Goal: Task Accomplishment & Management: Use online tool/utility

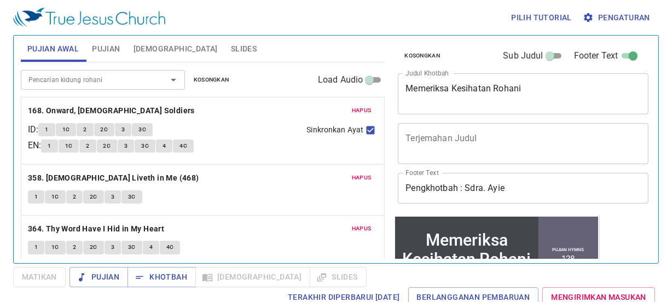
click at [558, 185] on input "Pengkhotbah : Sdra. Ayie" at bounding box center [523, 188] width 251 height 31
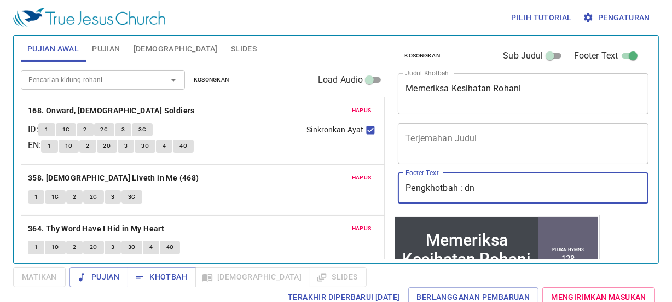
type input "Pengkhotbah : Dn.[PERSON_NAME]"
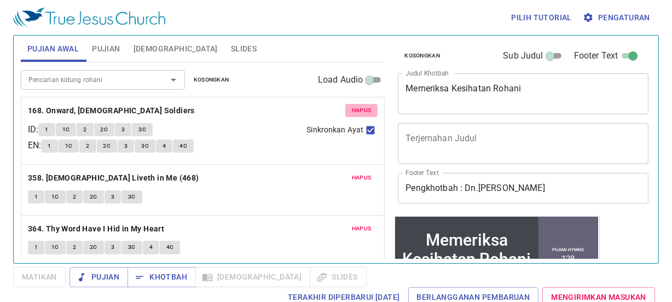
click at [346, 112] on button "Hapus" at bounding box center [362, 110] width 33 height 13
click at [346, 171] on button "Hapus" at bounding box center [362, 177] width 33 height 13
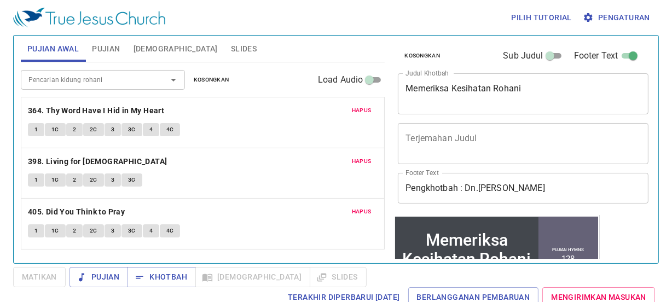
click at [343, 112] on p "364. Thy Word Have I Hid in My Heart" at bounding box center [203, 111] width 350 height 14
click at [364, 104] on button "Hapus" at bounding box center [362, 110] width 33 height 13
click at [364, 155] on button "Hapus" at bounding box center [362, 161] width 33 height 13
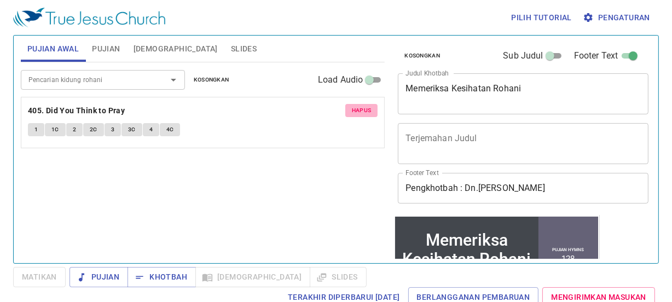
click at [364, 108] on span "Hapus" at bounding box center [362, 111] width 20 height 10
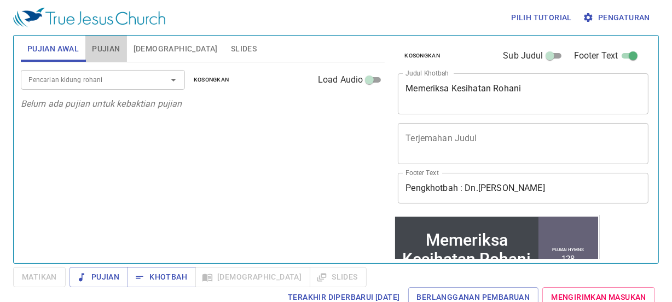
click at [104, 47] on span "Pujian" at bounding box center [106, 49] width 28 height 14
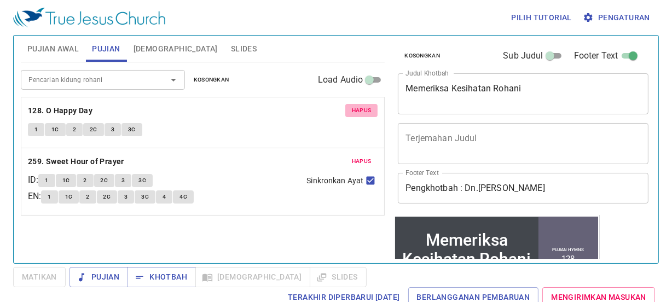
click at [362, 110] on span "Hapus" at bounding box center [362, 111] width 20 height 10
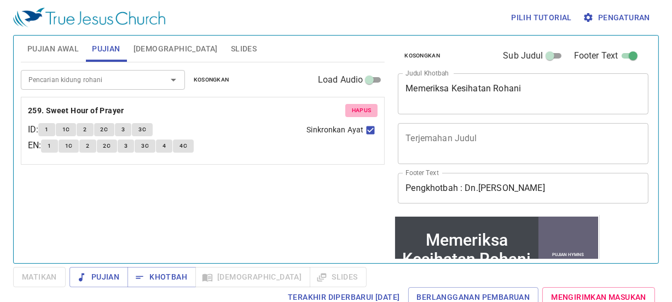
click at [362, 110] on span "Hapus" at bounding box center [362, 111] width 20 height 10
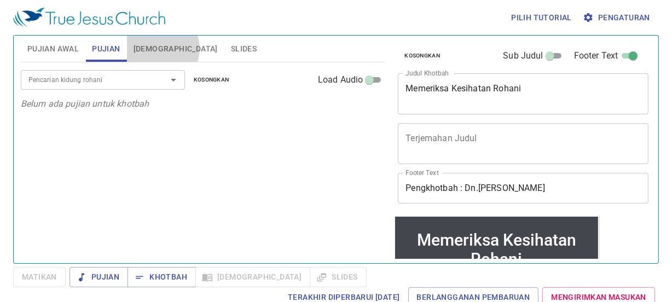
click at [162, 49] on span "[DEMOGRAPHIC_DATA]" at bounding box center [176, 49] width 84 height 14
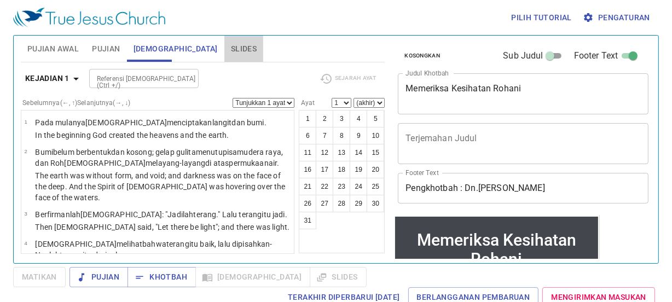
click at [231, 49] on span "Slides" at bounding box center [244, 49] width 26 height 14
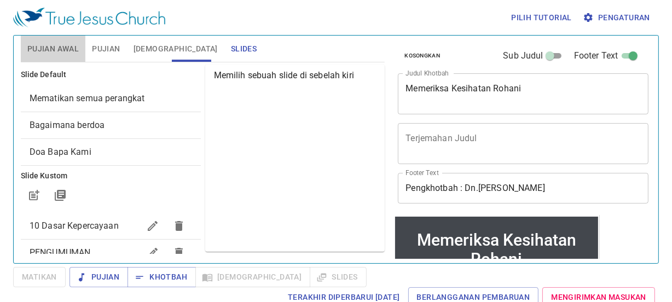
click at [62, 52] on span "Pujian Awal" at bounding box center [52, 49] width 51 height 14
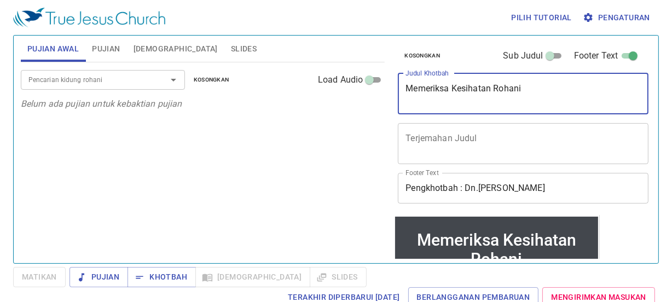
click at [549, 96] on textarea "Memeriksa Kesihatan Rohani" at bounding box center [523, 93] width 235 height 21
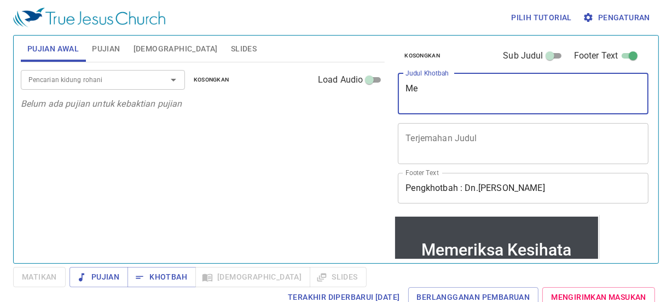
type textarea "M"
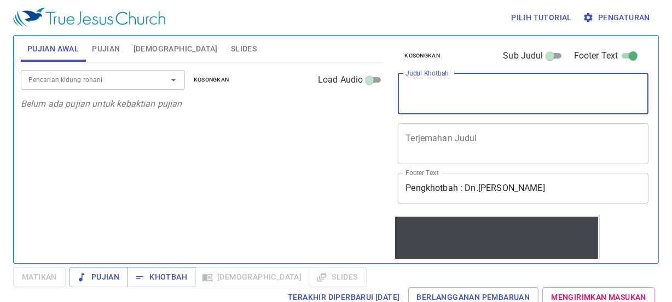
type textarea "M"
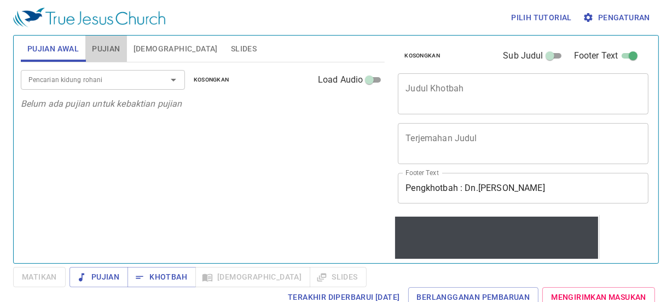
click at [120, 41] on button "Pujian" at bounding box center [105, 49] width 41 height 26
click at [151, 50] on span "[DEMOGRAPHIC_DATA]" at bounding box center [176, 49] width 84 height 14
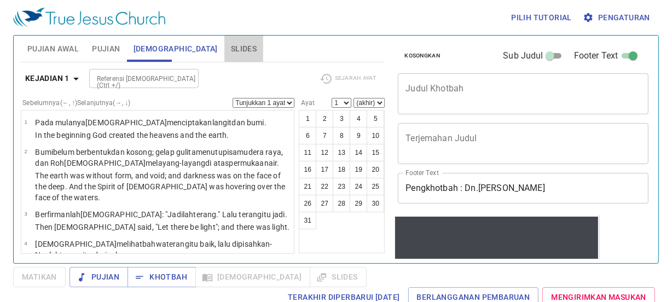
click at [231, 44] on span "Slides" at bounding box center [244, 49] width 26 height 14
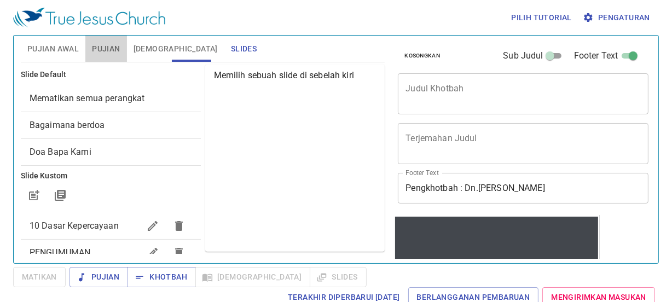
click at [106, 43] on span "Pujian" at bounding box center [106, 49] width 28 height 14
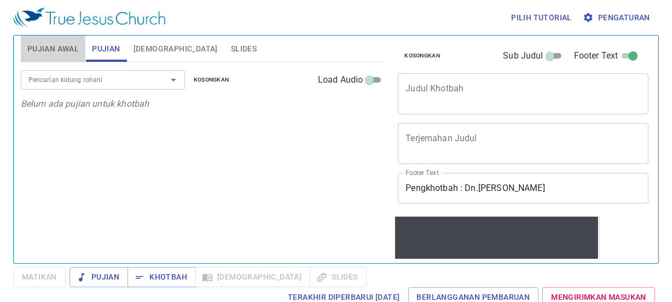
click at [74, 43] on span "Pujian Awal" at bounding box center [52, 49] width 51 height 14
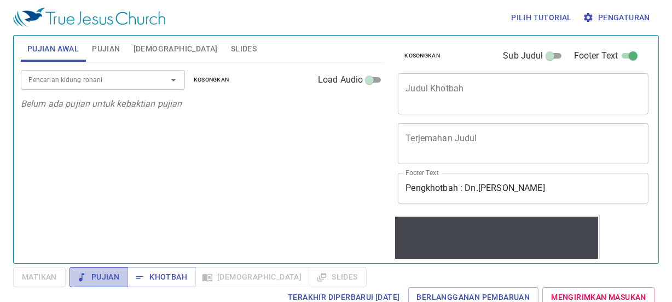
click at [99, 280] on span "Pujian" at bounding box center [98, 278] width 41 height 14
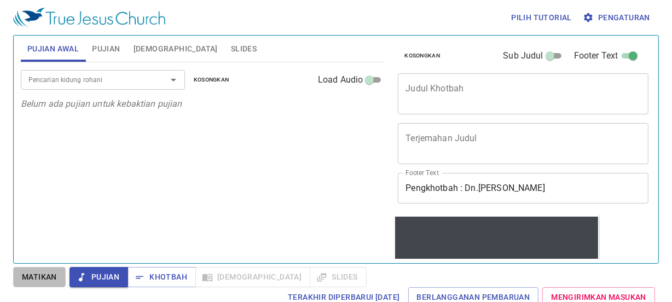
click at [39, 279] on span "Matikan" at bounding box center [39, 278] width 35 height 14
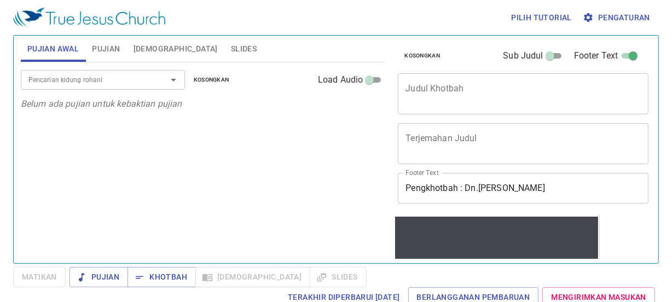
click at [221, 266] on div "Pilih tutorial Pengaturan Pujian Awal Pujian Alkitab Slides Pencarian kidung ro…" at bounding box center [336, 151] width 672 height 302
click at [115, 46] on span "Pujian" at bounding box center [106, 49] width 28 height 14
click at [143, 44] on span "[DEMOGRAPHIC_DATA]" at bounding box center [176, 49] width 84 height 14
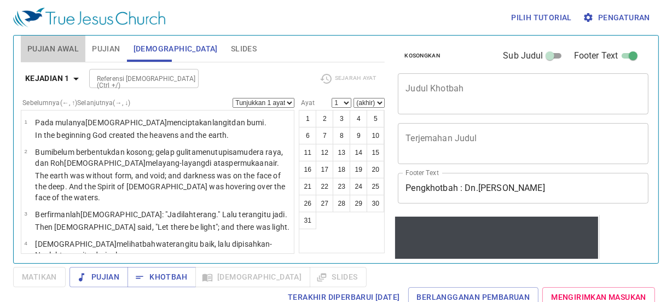
click at [37, 43] on span "Pujian Awal" at bounding box center [52, 49] width 51 height 14
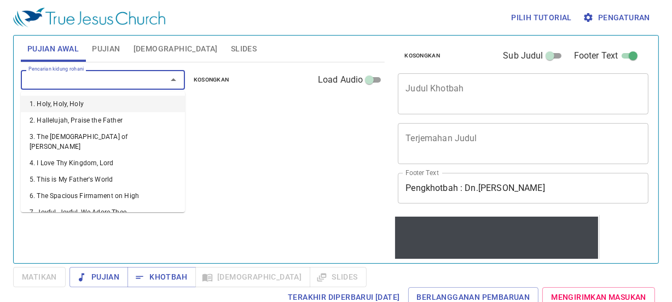
click at [38, 82] on input "Pencarian kidung rohani" at bounding box center [86, 79] width 125 height 13
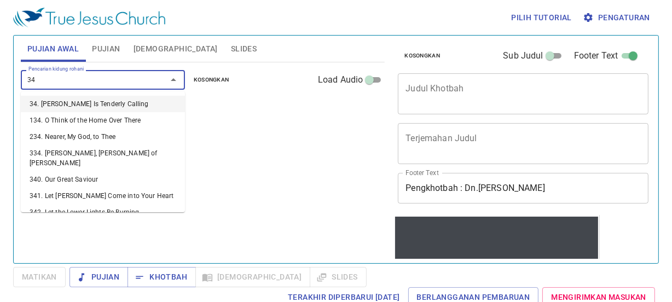
type input "3"
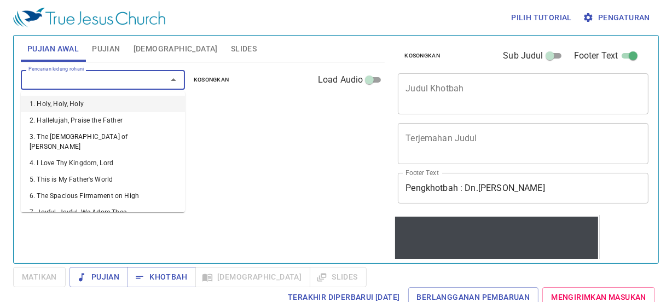
type input "1"
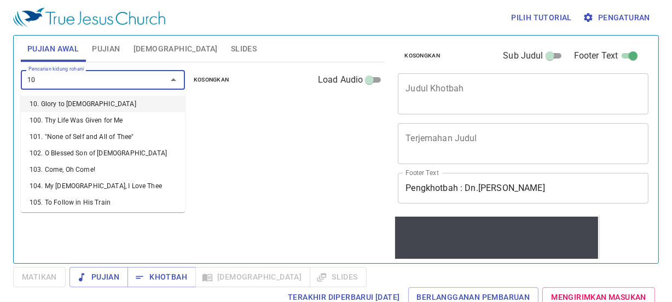
type input "108"
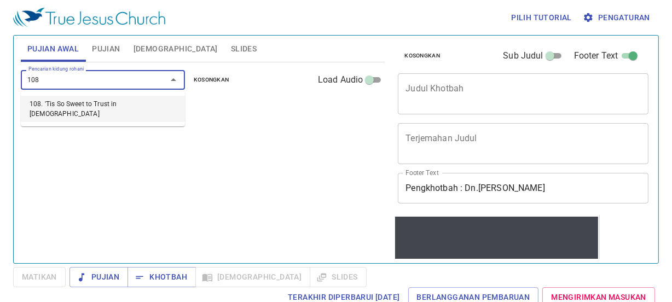
click at [76, 103] on li "108. 'Tis So Sweet to Trust in Jesus" at bounding box center [103, 109] width 164 height 26
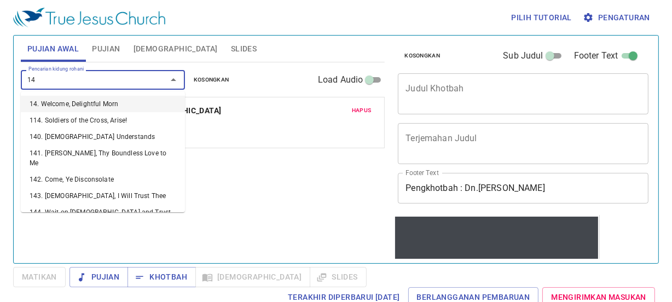
type input "148"
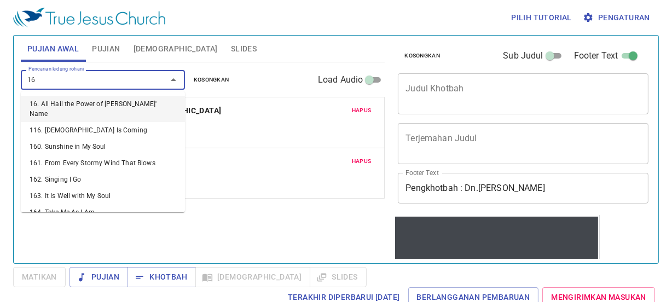
type input "163"
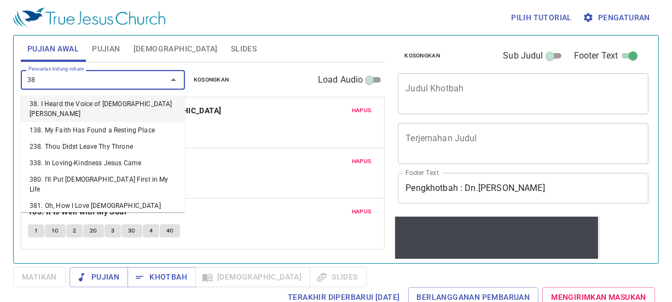
type input "389"
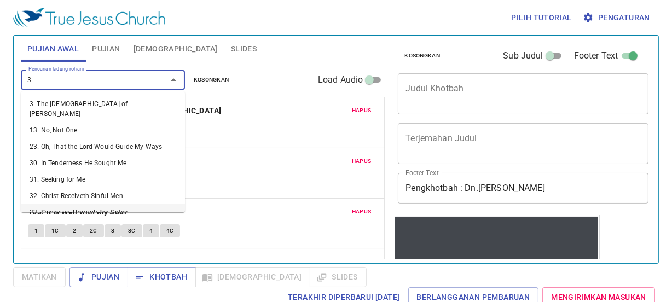
type input "33"
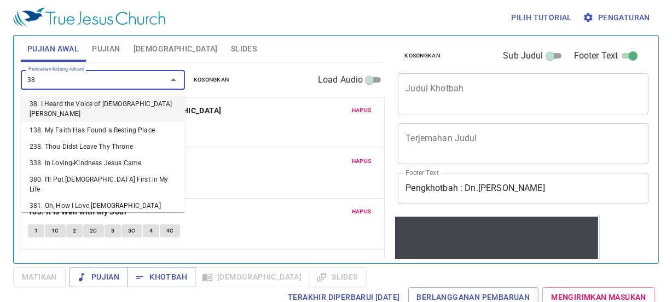
type input "388"
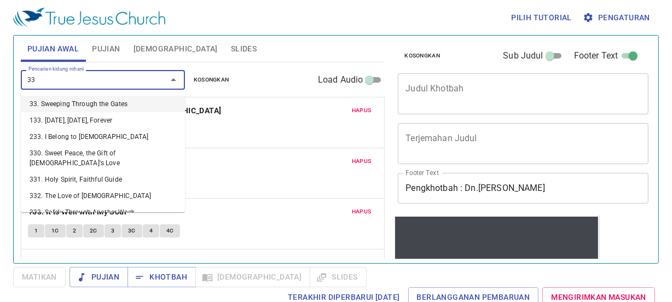
type input "336"
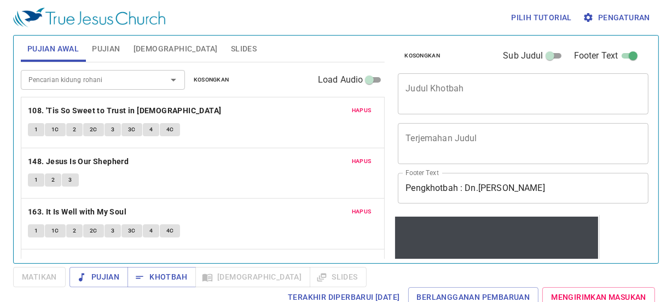
drag, startPoint x: 531, startPoint y: 149, endPoint x: 272, endPoint y: 13, distance: 292.5
click at [272, 13] on div "Pilih tutorial Pengaturan" at bounding box center [334, 17] width 642 height 35
click at [348, 3] on div "Pilih tutorial Pengaturan" at bounding box center [334, 17] width 642 height 35
click at [379, 158] on div "Pujian Awal Pujian Alkitab Slides Pencarian kidung rohani Pencarian kidung roha…" at bounding box center [202, 145] width 373 height 228
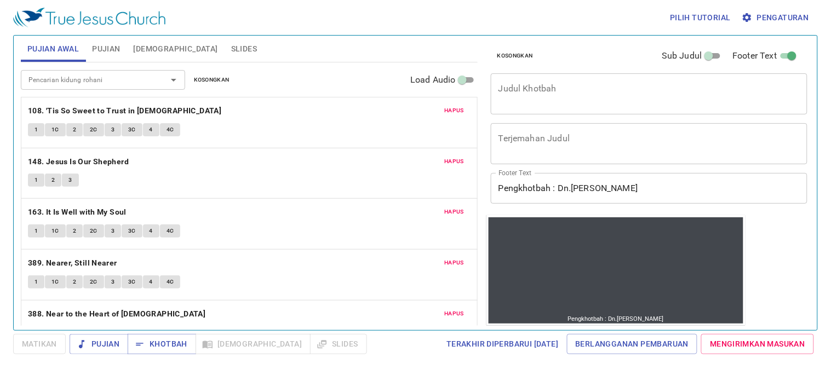
click at [212, 212] on p "163. It Is Well with My Soul" at bounding box center [249, 212] width 442 height 14
click at [102, 302] on span "Pujian" at bounding box center [98, 344] width 41 height 14
click at [231, 49] on span "Slides" at bounding box center [244, 49] width 26 height 14
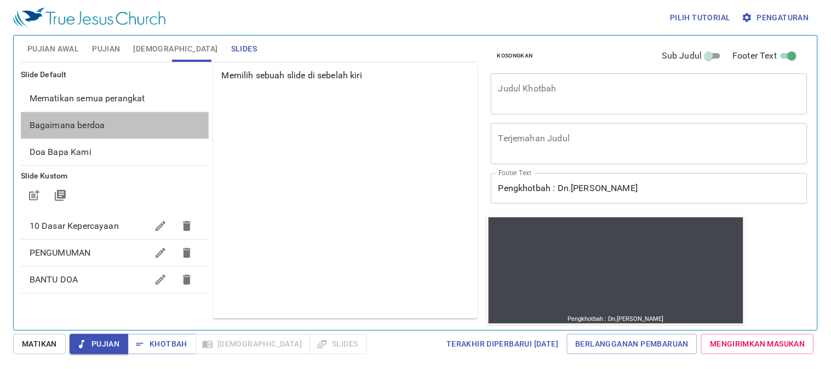
click at [94, 129] on span "Bagaimana berdoa" at bounding box center [67, 125] width 75 height 10
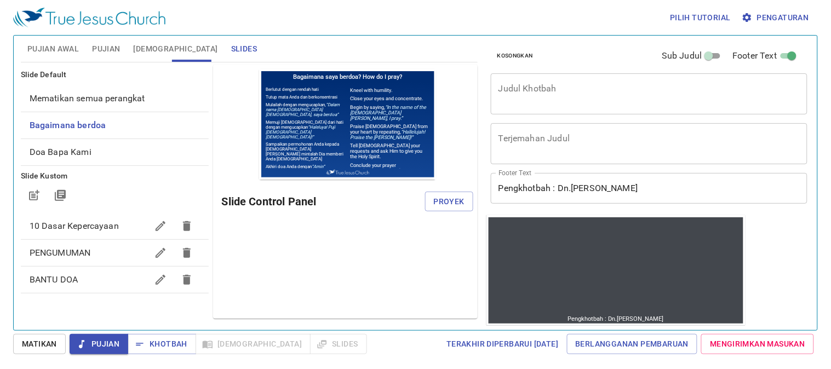
click at [99, 154] on span "Doa Bapa Kami" at bounding box center [115, 152] width 170 height 13
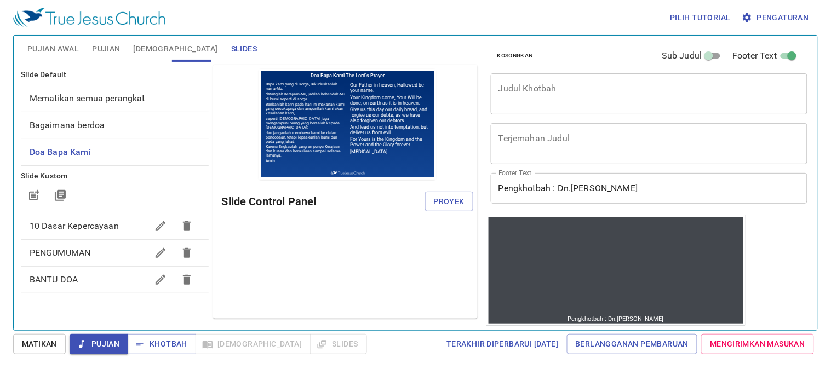
click at [88, 101] on span "Mematikan semua perangkat" at bounding box center [88, 98] width 116 height 10
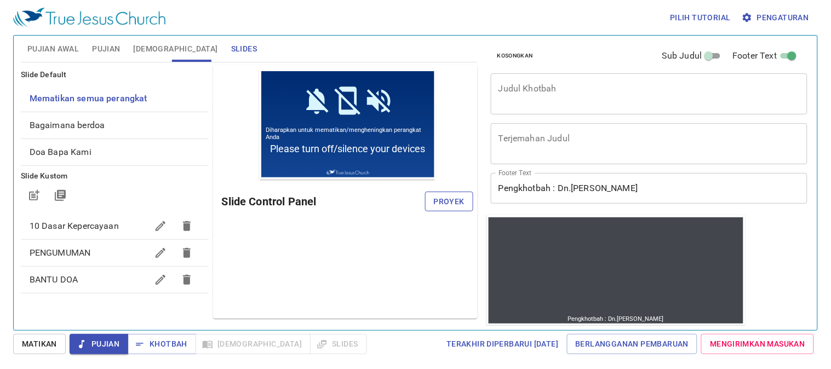
click at [458, 208] on span "Proyek" at bounding box center [449, 202] width 31 height 14
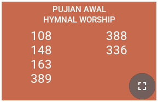
click at [134, 89] on button "button" at bounding box center [142, 86] width 26 height 26
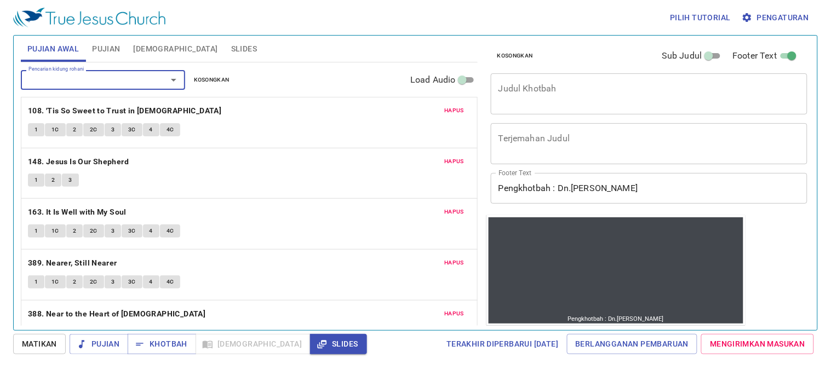
click at [444, 158] on span "Hapus" at bounding box center [454, 162] width 20 height 10
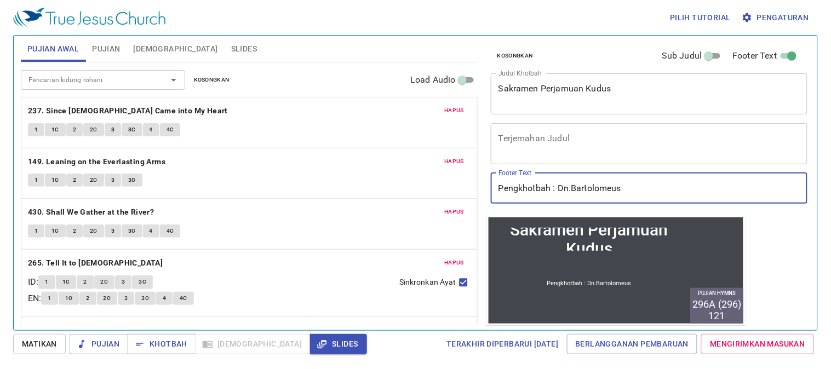
scroll to position [2, 0]
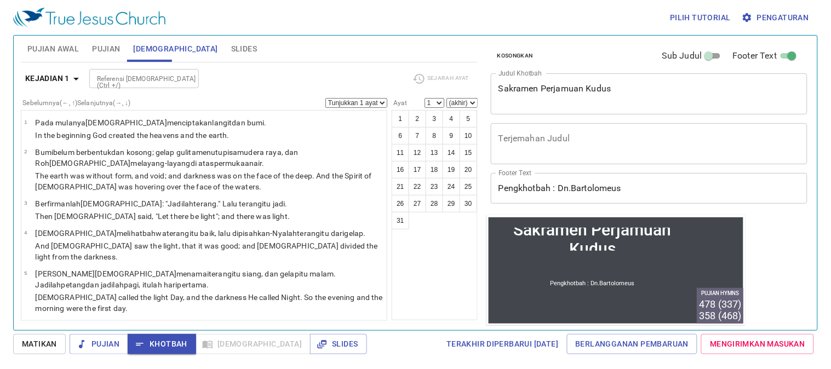
click at [102, 77] on input "Referensi [DEMOGRAPHIC_DATA] (Ctrl +/)" at bounding box center [135, 78] width 85 height 13
click at [99, 76] on input "Referensi [DEMOGRAPHIC_DATA] (Ctrl +/)" at bounding box center [135, 78] width 85 height 13
type input "lu"
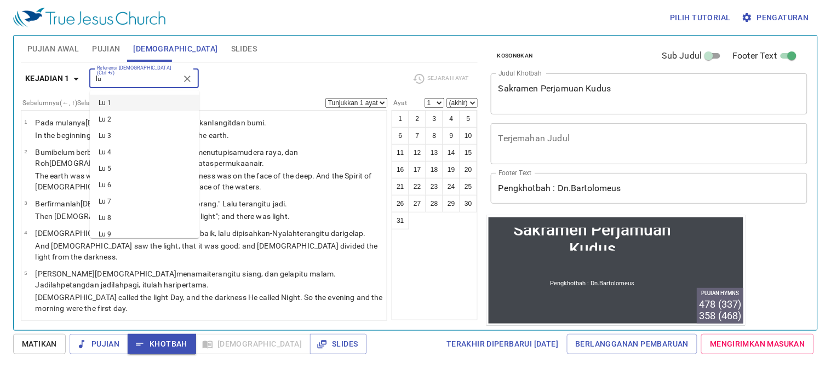
scroll to position [2, 0]
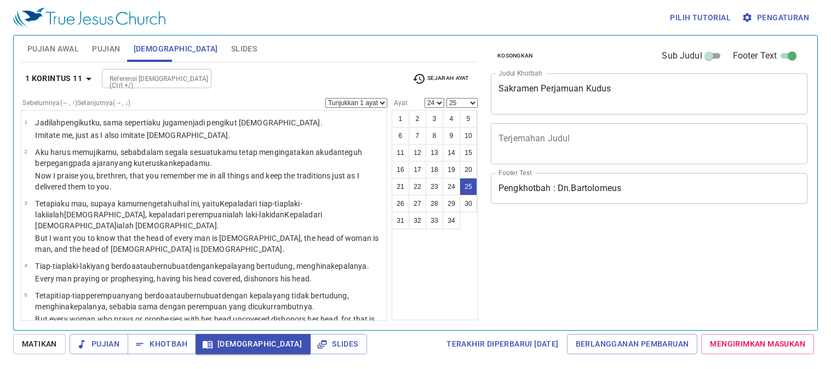
select select "24"
select select "25"
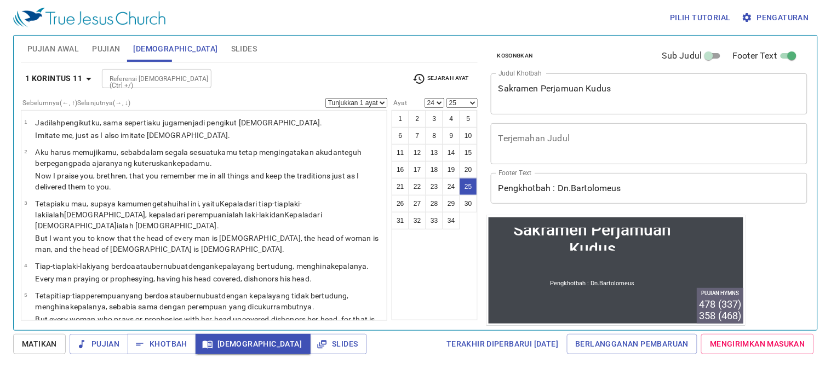
scroll to position [2, 0]
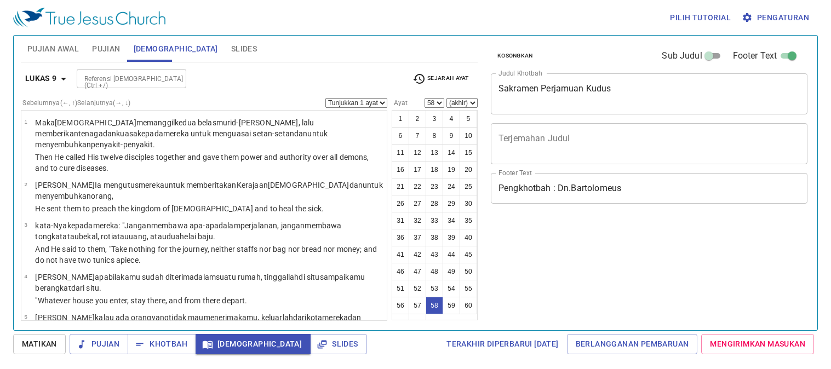
select select "58"
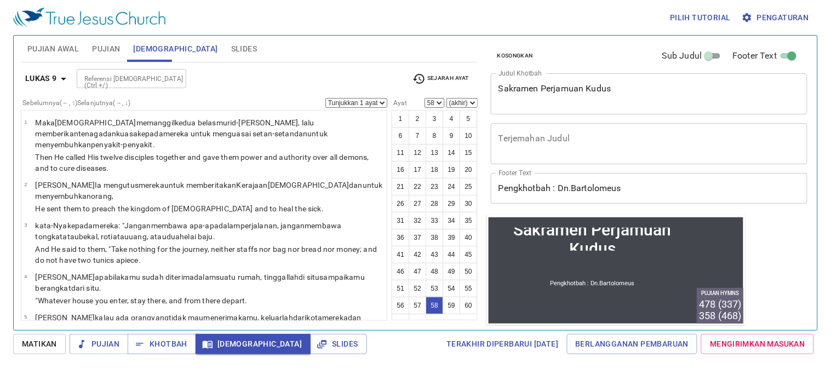
scroll to position [2, 0]
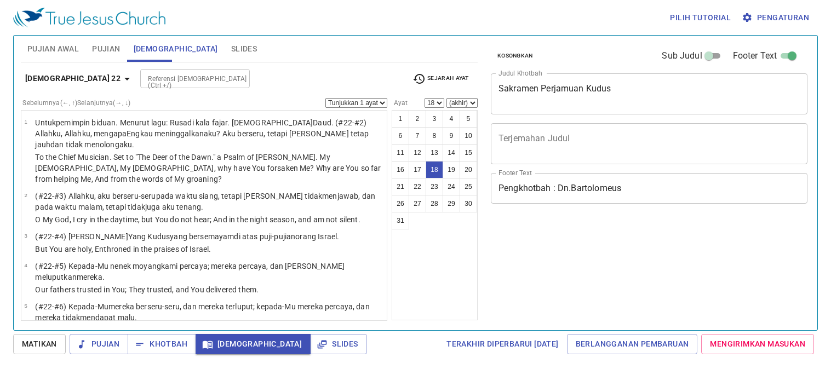
select select "18"
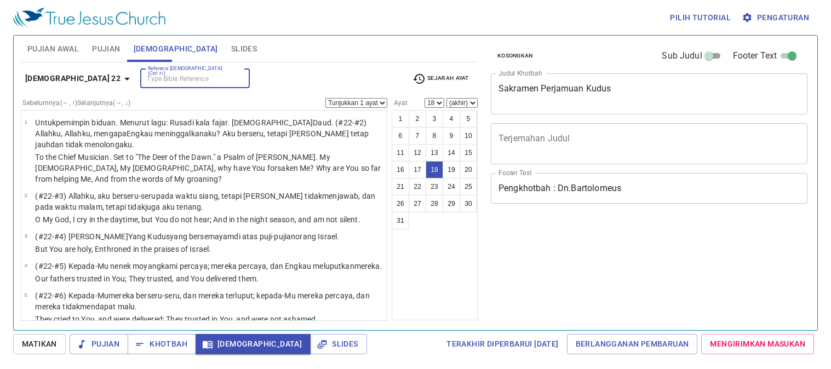
select select "18"
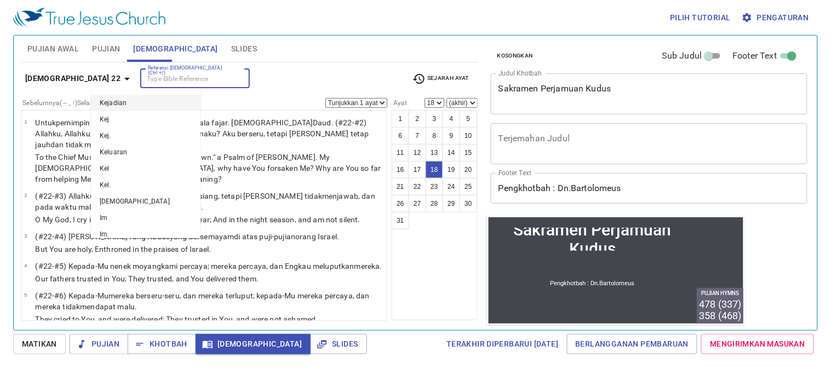
click at [143, 72] on input "Referensi [DEMOGRAPHIC_DATA] (Ctrl +/)" at bounding box center [185, 78] width 85 height 13
click at [113, 66] on div "Mazmur 22 Referensi Alkitab (Ctrl +/) Referensi Alkitab (Ctrl +/) Sejarah Ayat …" at bounding box center [249, 191] width 457 height 258
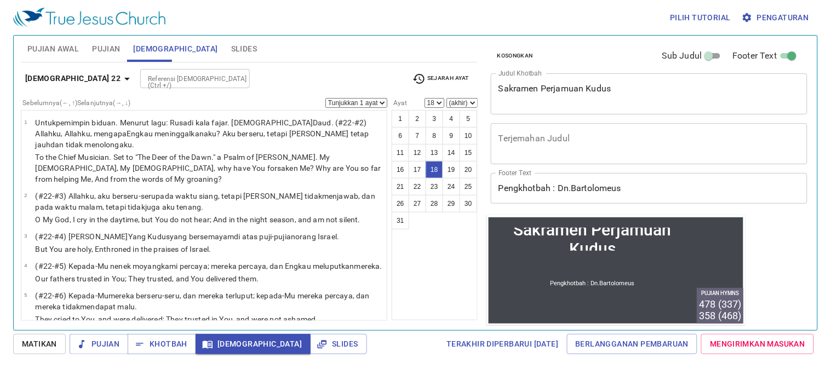
scroll to position [2, 0]
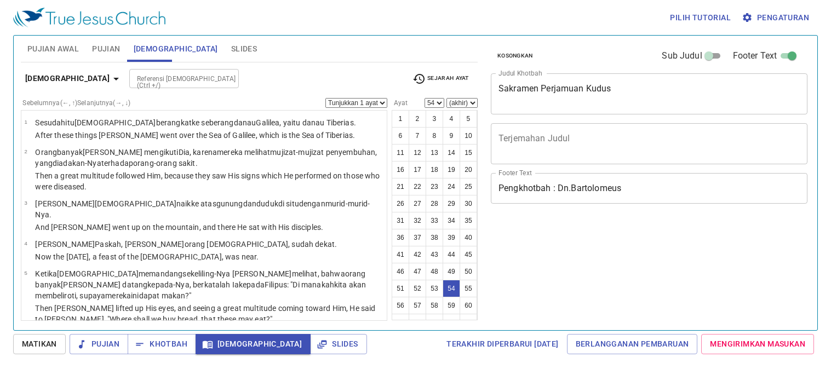
select select "54"
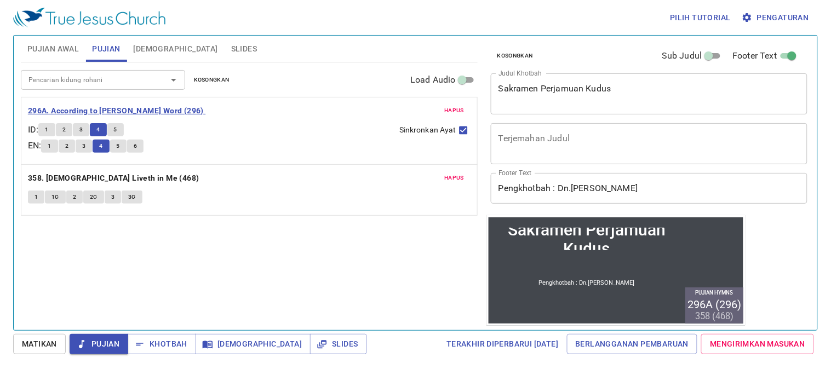
click at [124, 118] on div "Hapus 296A. According to Thy Gracious Word (296) ID : 1 2 3 4 5 EN : 1 2 3 4 5 …" at bounding box center [249, 130] width 456 height 67
click at [117, 126] on span "5" at bounding box center [115, 130] width 3 height 10
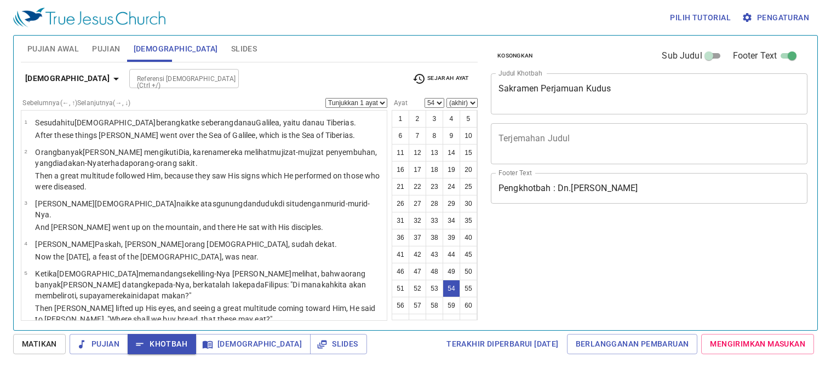
select select "54"
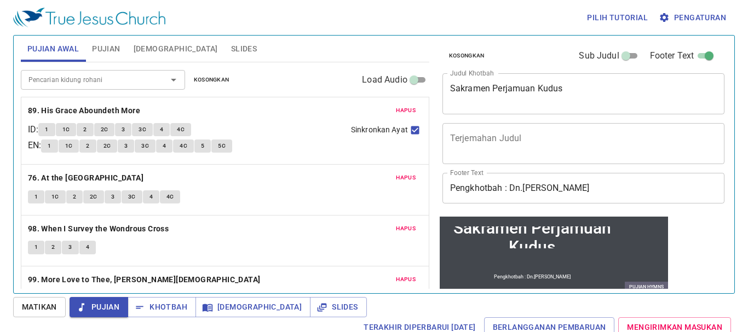
click at [404, 18] on div "Pilih tutorial Pengaturan" at bounding box center [371, 17] width 717 height 35
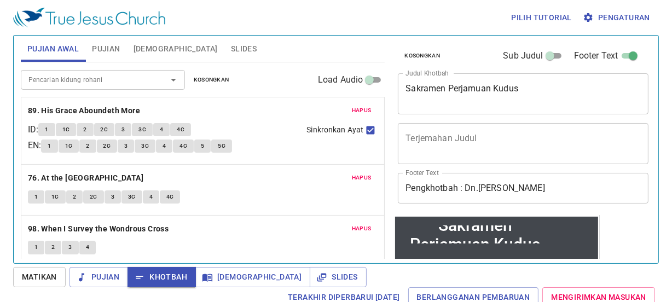
click at [79, 80] on input "Pencarian kidung rohani" at bounding box center [86, 79] width 125 height 13
click at [56, 82] on input "Pencarian kidung rohani" at bounding box center [86, 79] width 125 height 13
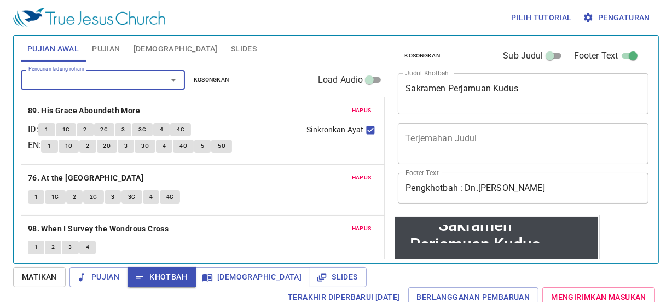
scroll to position [260, 0]
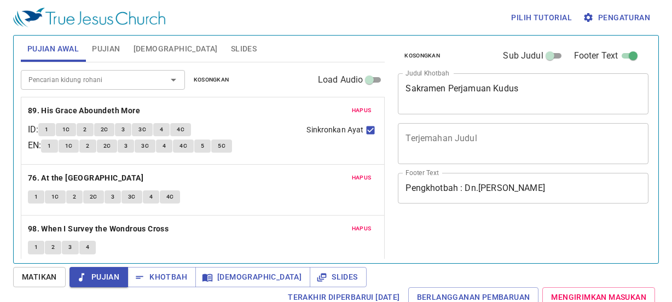
scroll to position [5, 0]
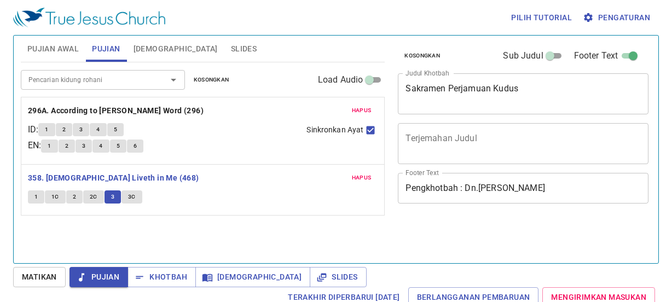
scroll to position [5, 0]
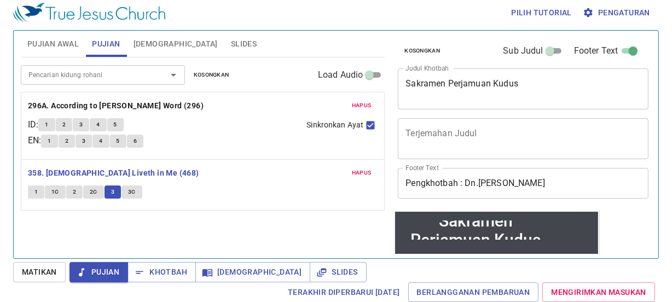
click at [128, 194] on span "3C" at bounding box center [132, 192] width 8 height 10
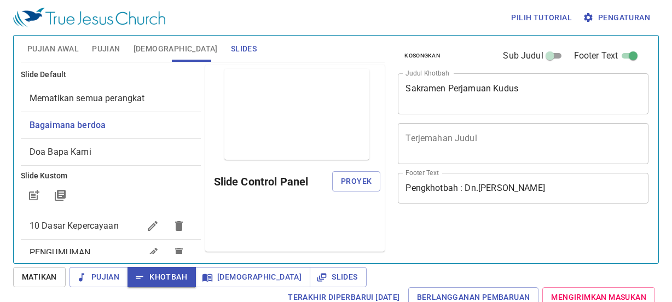
scroll to position [1, 0]
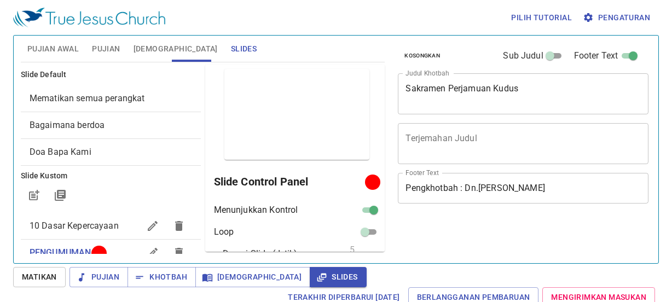
scroll to position [1, 0]
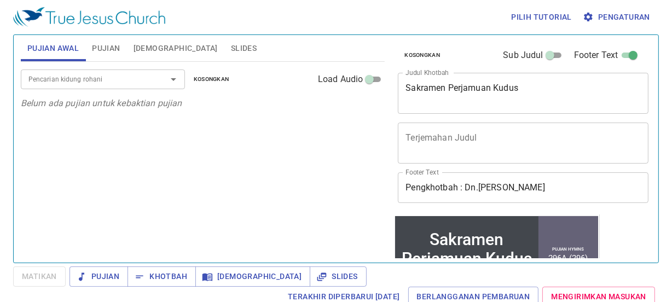
scroll to position [1, 0]
